Goal: Task Accomplishment & Management: Use online tool/utility

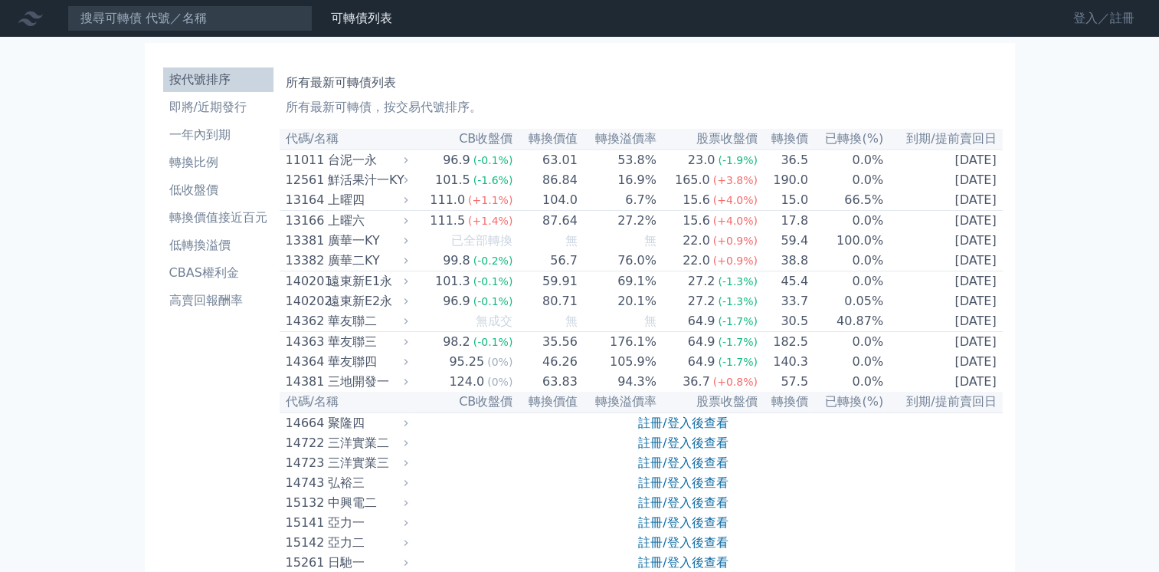
click at [442, 19] on link "登入／註冊" at bounding box center [1104, 18] width 86 height 25
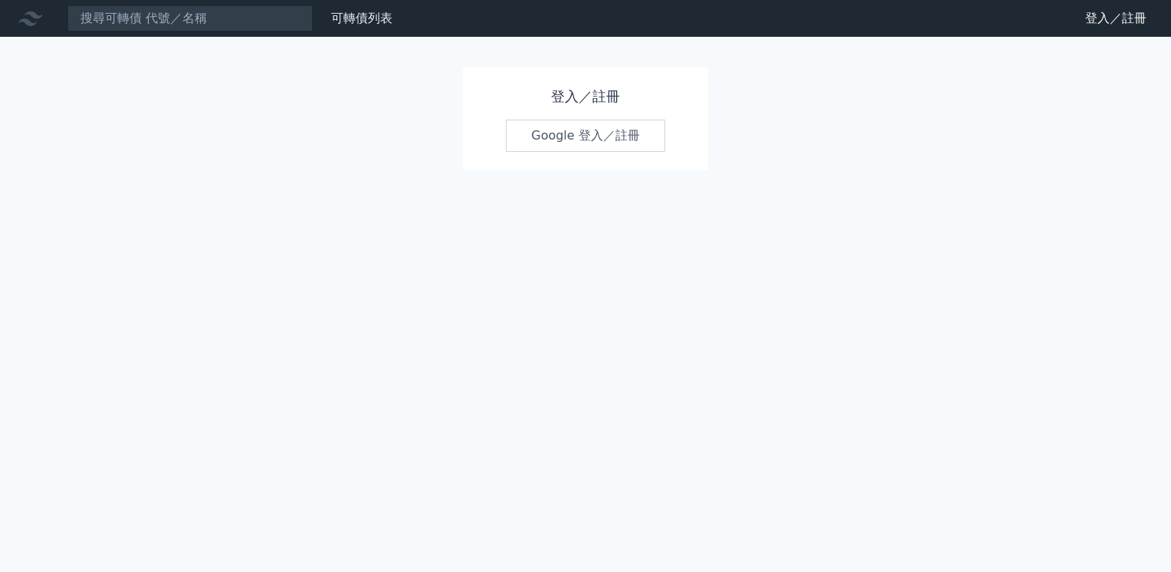
click at [588, 139] on link "Google 登入／註冊" at bounding box center [585, 136] width 159 height 32
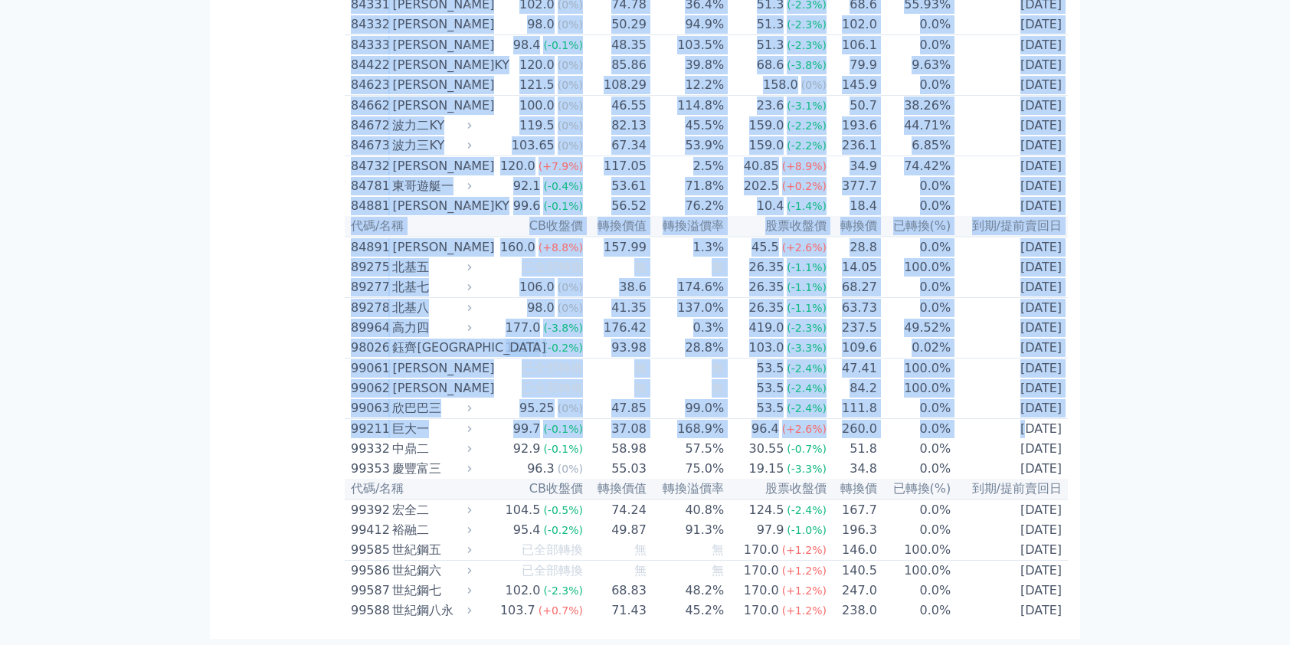
scroll to position [8965, 0]
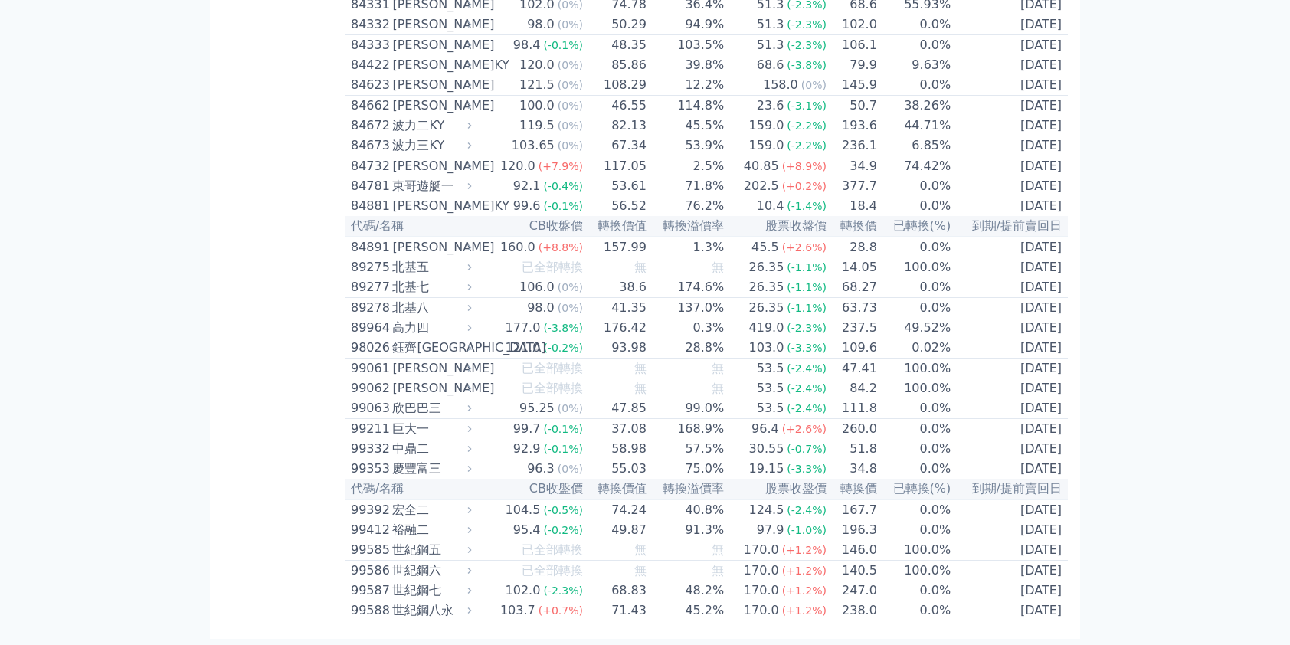
drag, startPoint x: 354, startPoint y: 138, endPoint x: 1008, endPoint y: 678, distance: 848.5
drag, startPoint x: 1008, startPoint y: 678, endPoint x: 1013, endPoint y: 418, distance: 259.8
copy table
